Goal: Task Accomplishment & Management: Use online tool/utility

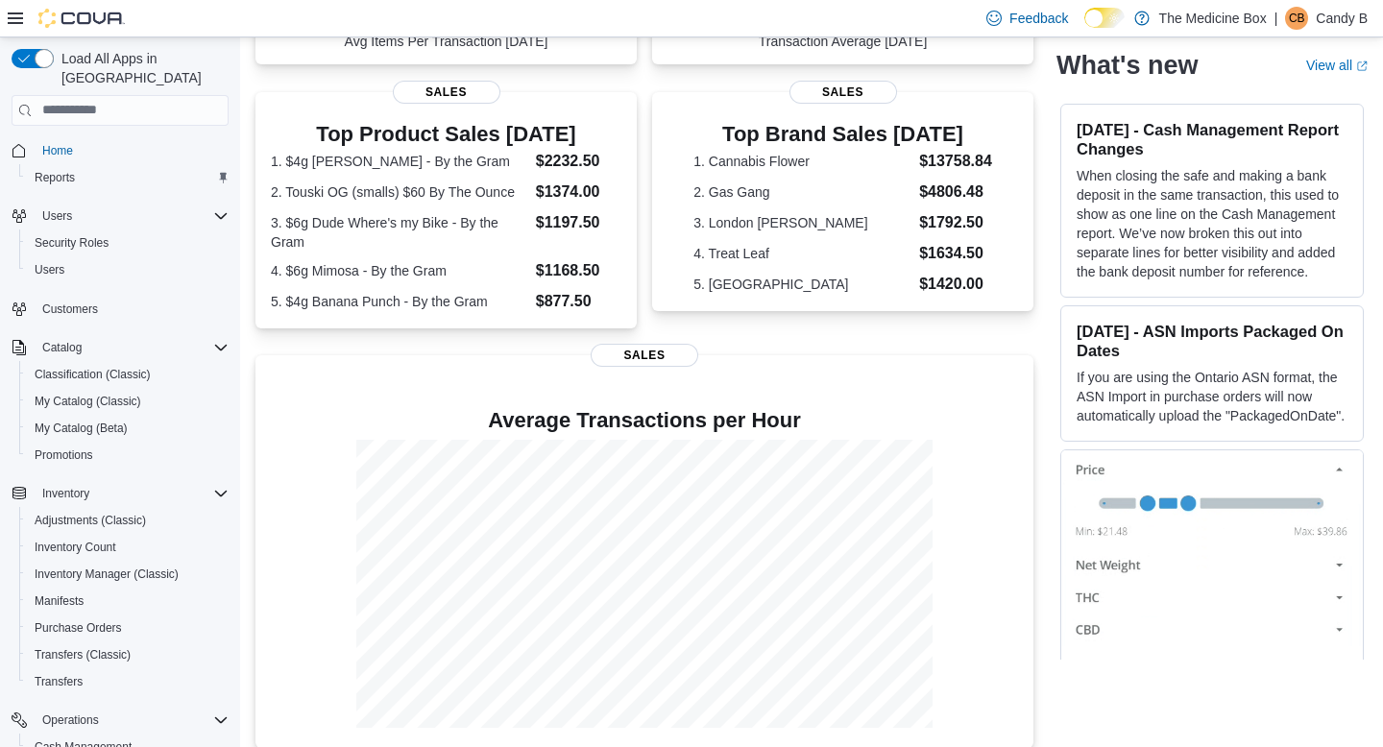
scroll to position [149, 0]
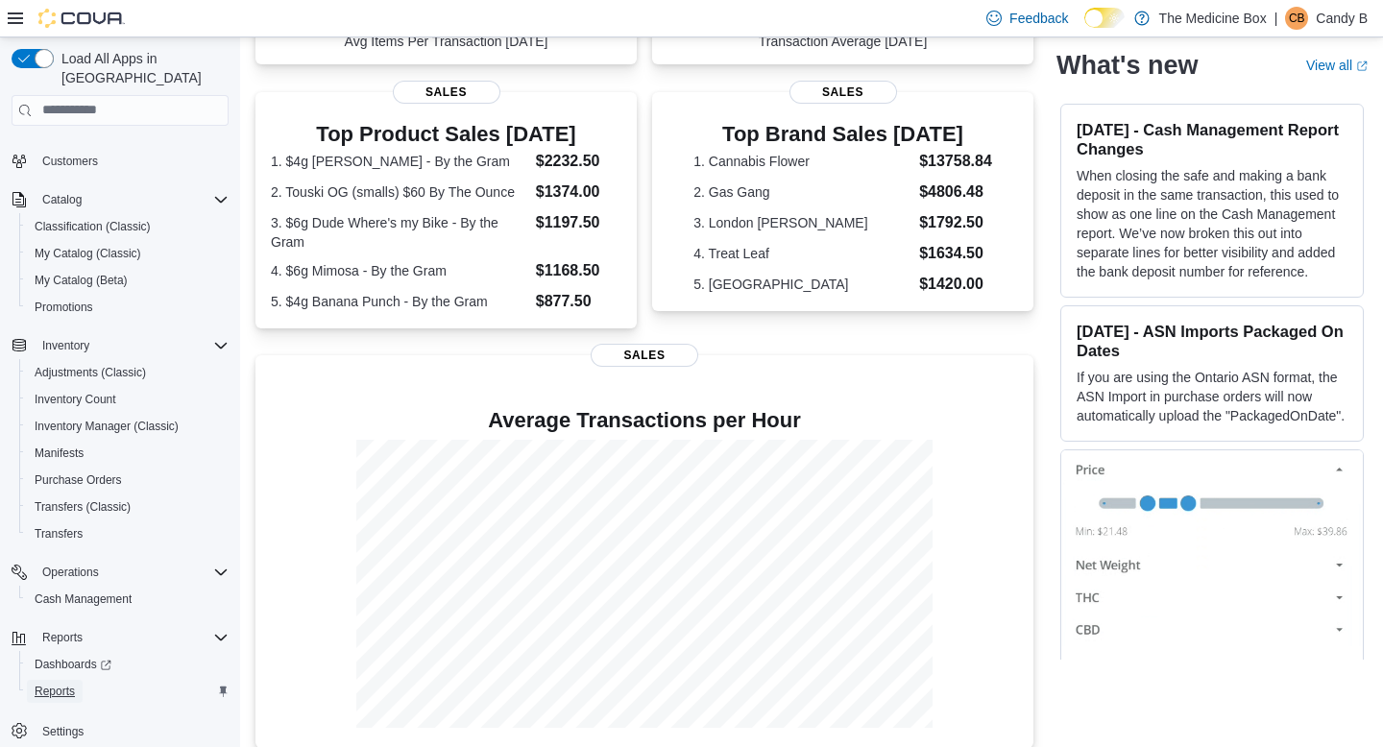
click at [64, 684] on span "Reports" at bounding box center [55, 691] width 40 height 15
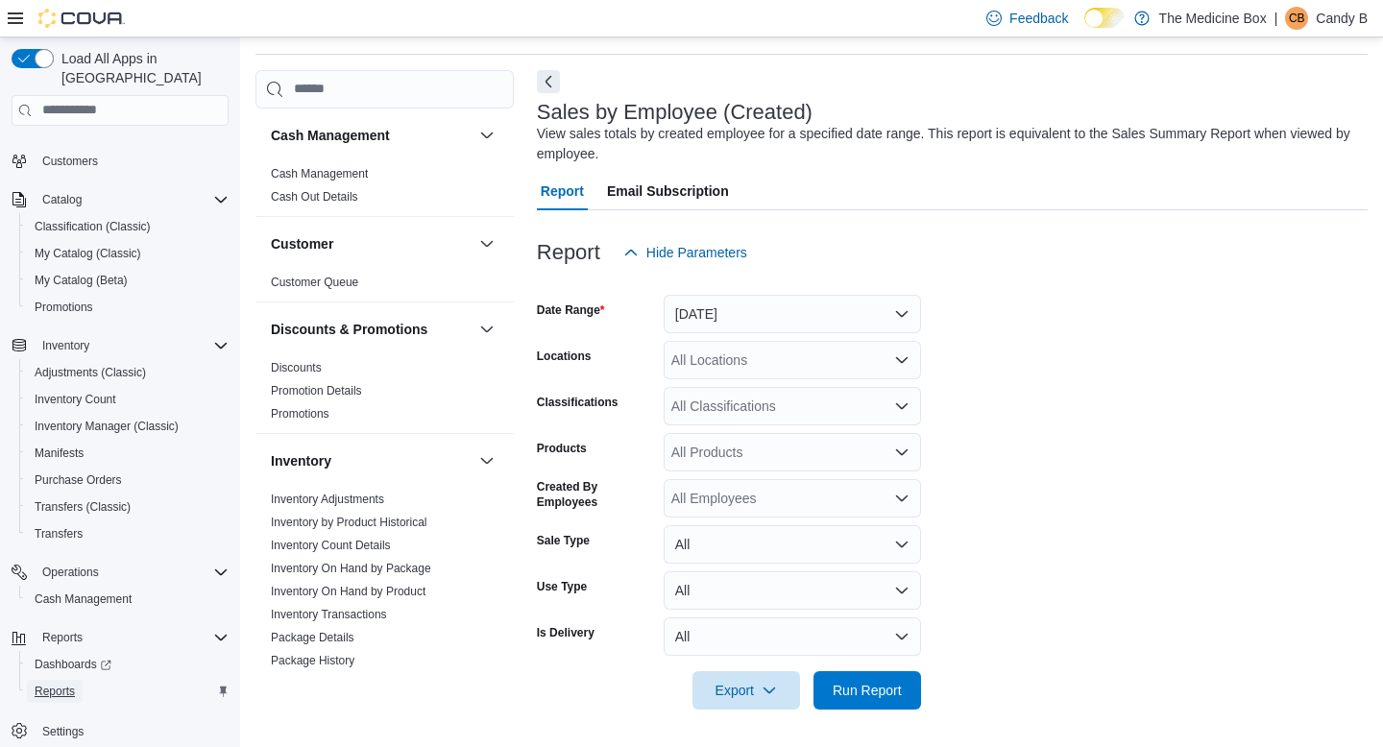
scroll to position [61, 0]
click at [737, 327] on button "[DATE]" at bounding box center [792, 313] width 257 height 38
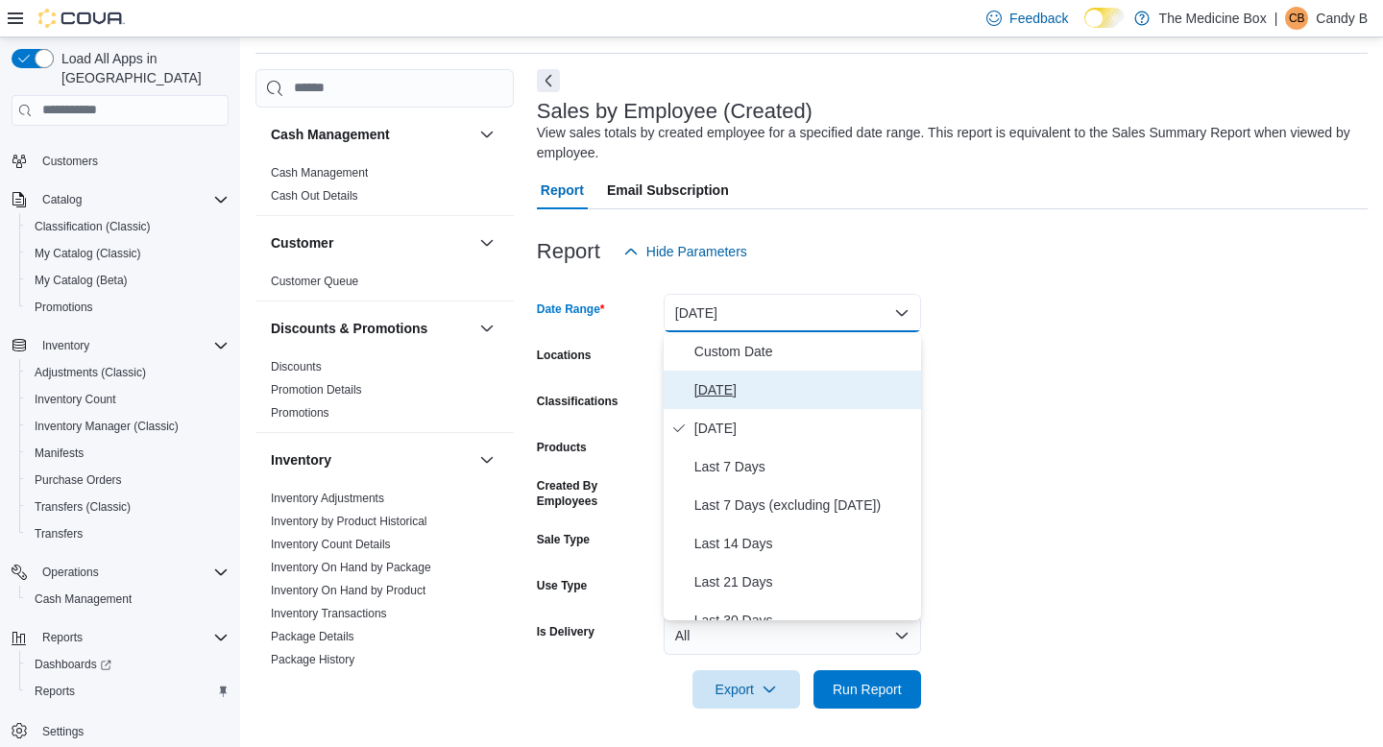
click at [733, 396] on span "[DATE]" at bounding box center [803, 389] width 219 height 23
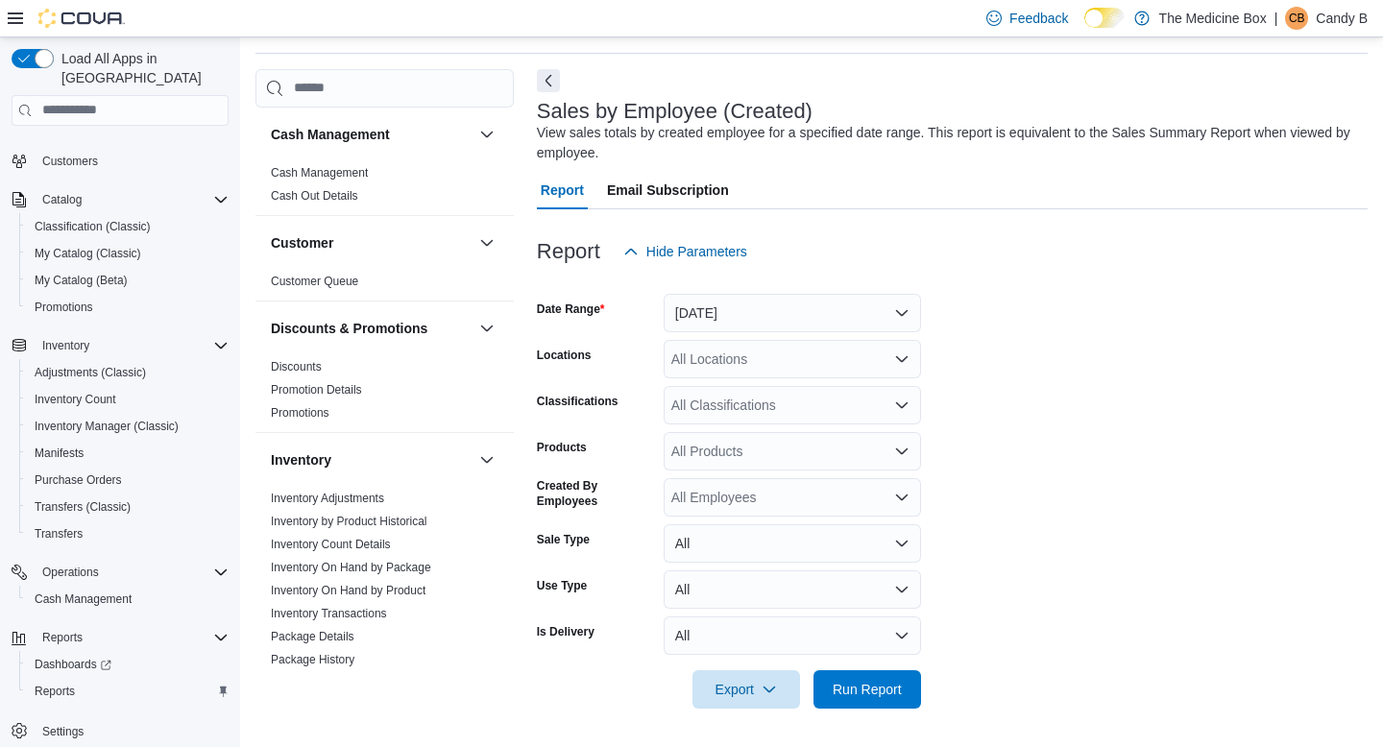
click at [1076, 369] on form "Date Range [DATE] Locations All Locations Classifications All Classifications P…" at bounding box center [952, 490] width 831 height 438
click at [762, 361] on div "All Locations" at bounding box center [792, 359] width 257 height 38
click at [726, 433] on button "[STREET_ADDRESS]" at bounding box center [792, 420] width 257 height 28
click at [1110, 399] on form "Date Range [DATE] Locations [STREET_ADDRESS] Classifications All Classification…" at bounding box center [952, 490] width 831 height 438
click at [719, 487] on div "All Employees" at bounding box center [792, 497] width 257 height 38
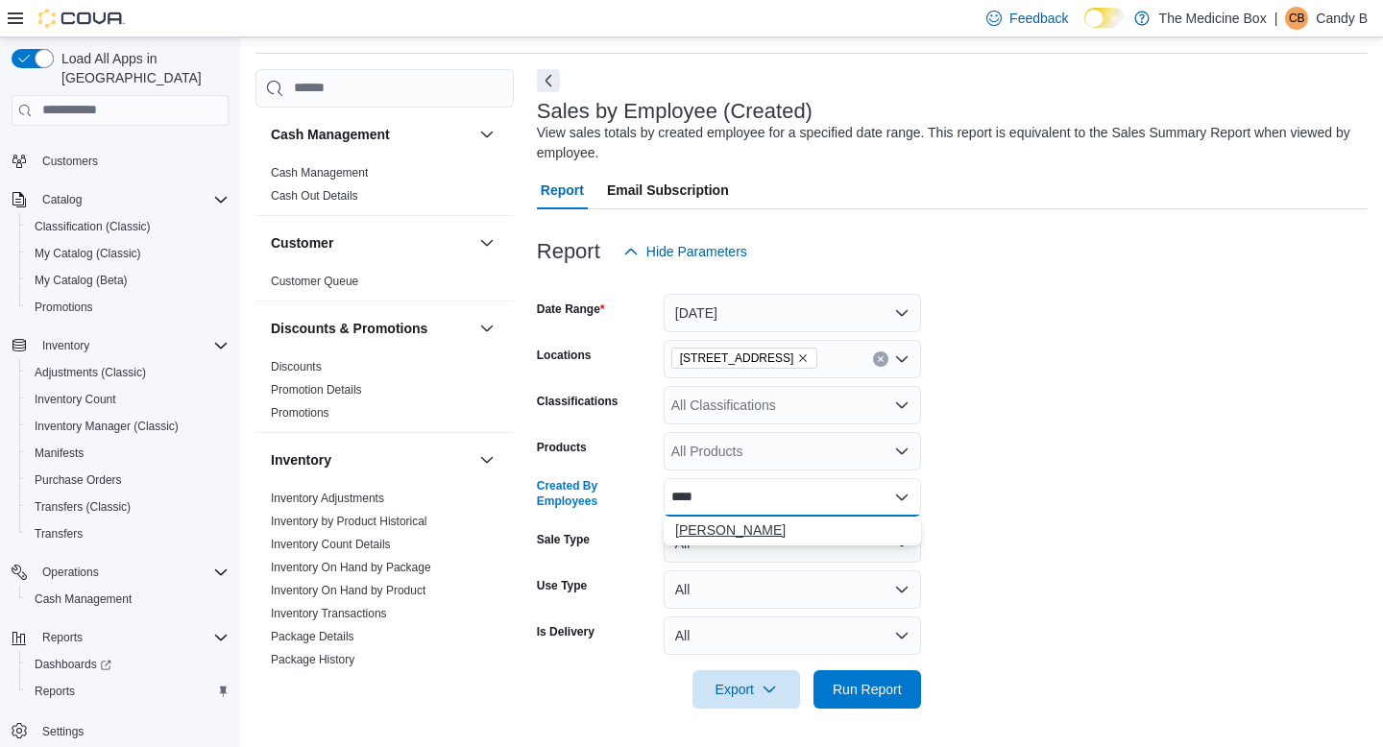
type input "****"
click at [727, 539] on span "[PERSON_NAME]" at bounding box center [792, 530] width 234 height 19
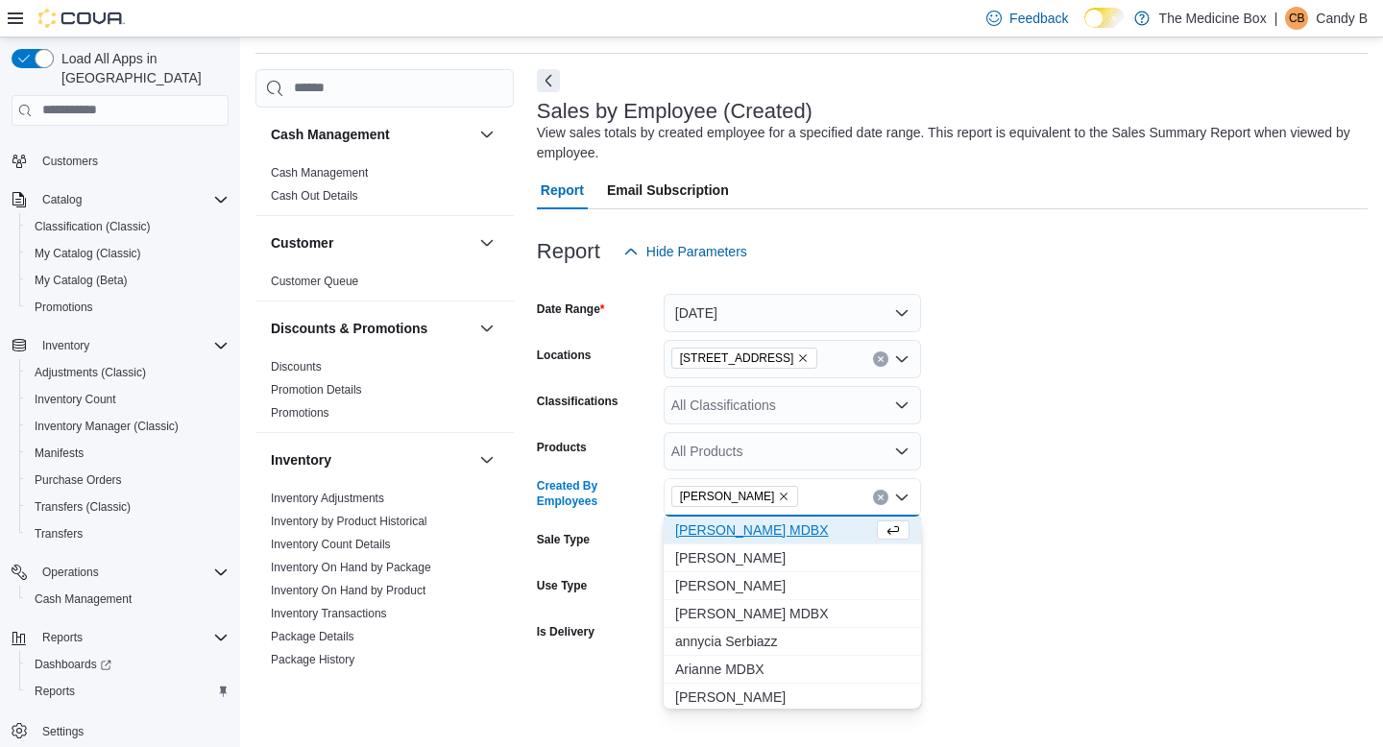
click at [1091, 500] on form "Date Range [DATE] Locations [STREET_ADDRESS] Classifications All Classification…" at bounding box center [952, 490] width 831 height 438
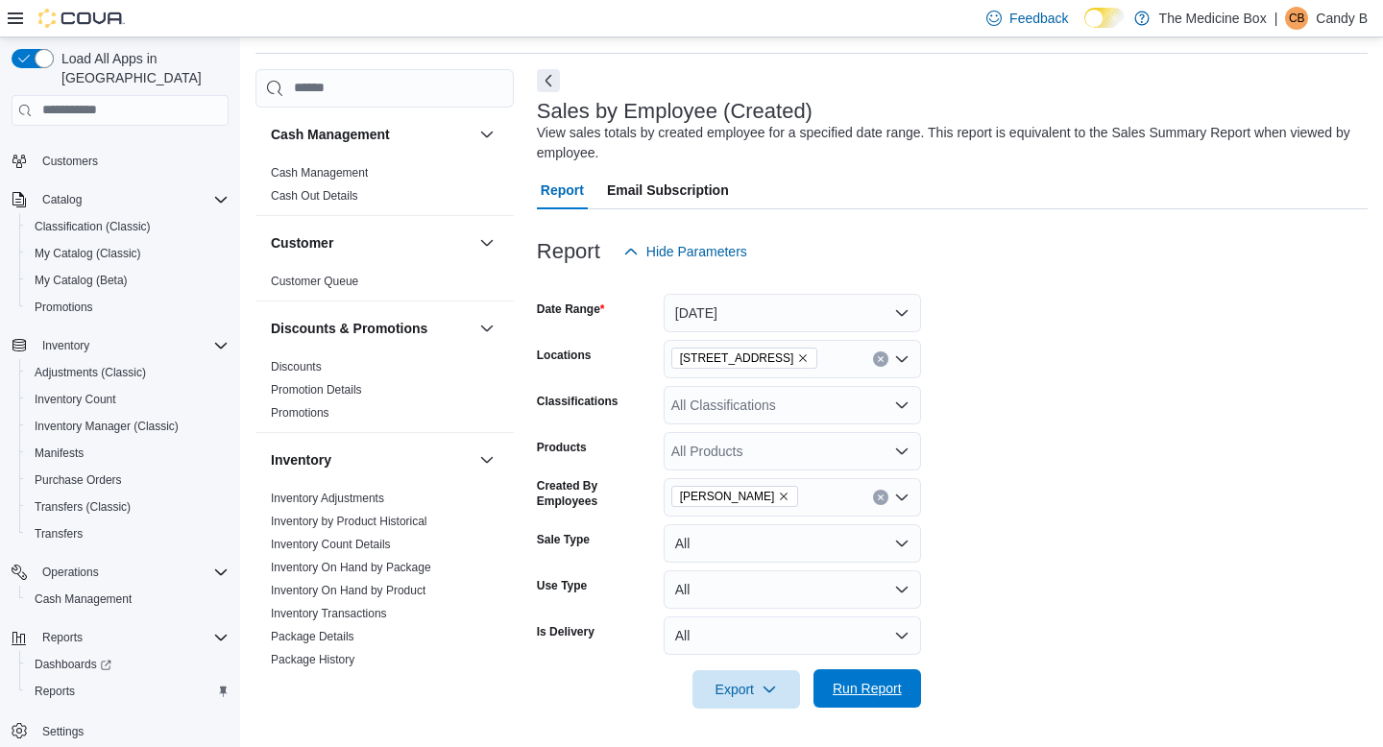
click at [899, 683] on span "Run Report" at bounding box center [867, 688] width 69 height 19
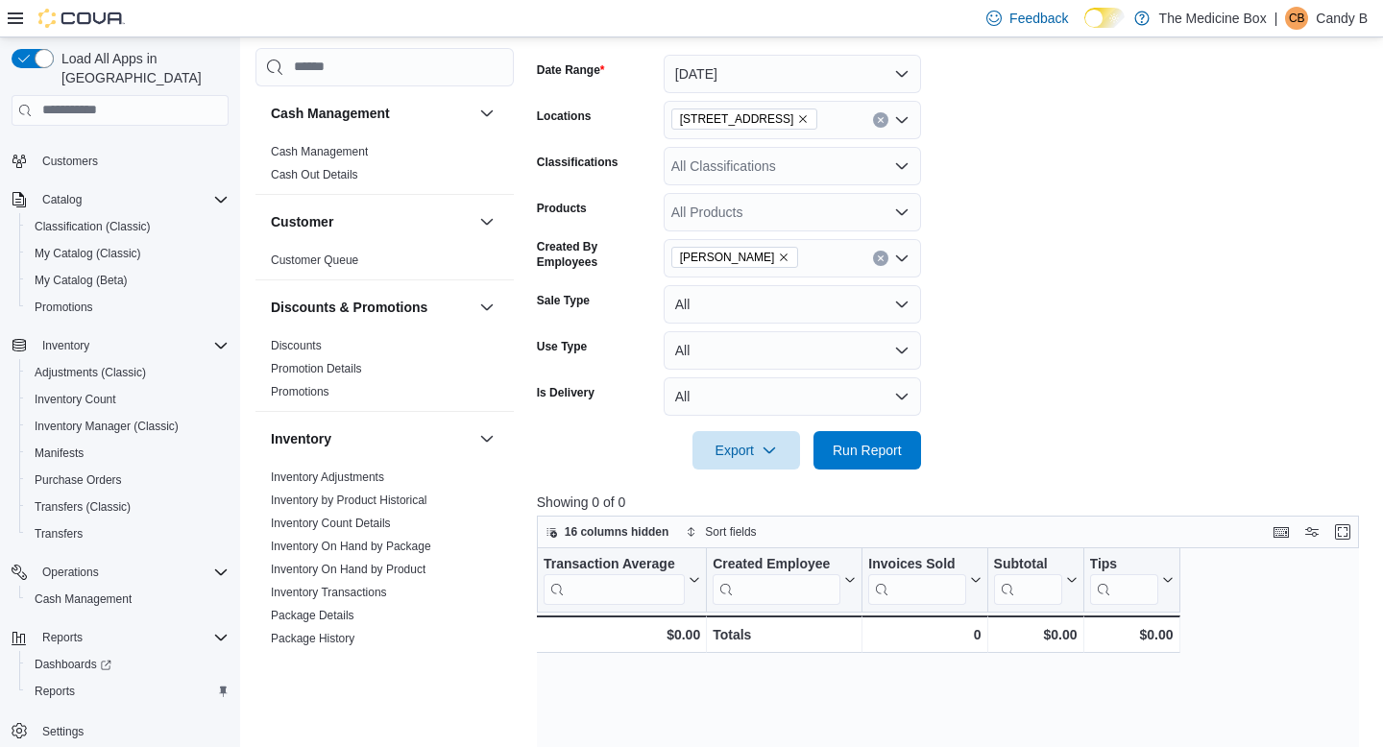
scroll to position [297, 0]
